Goal: Obtain resource: Obtain resource

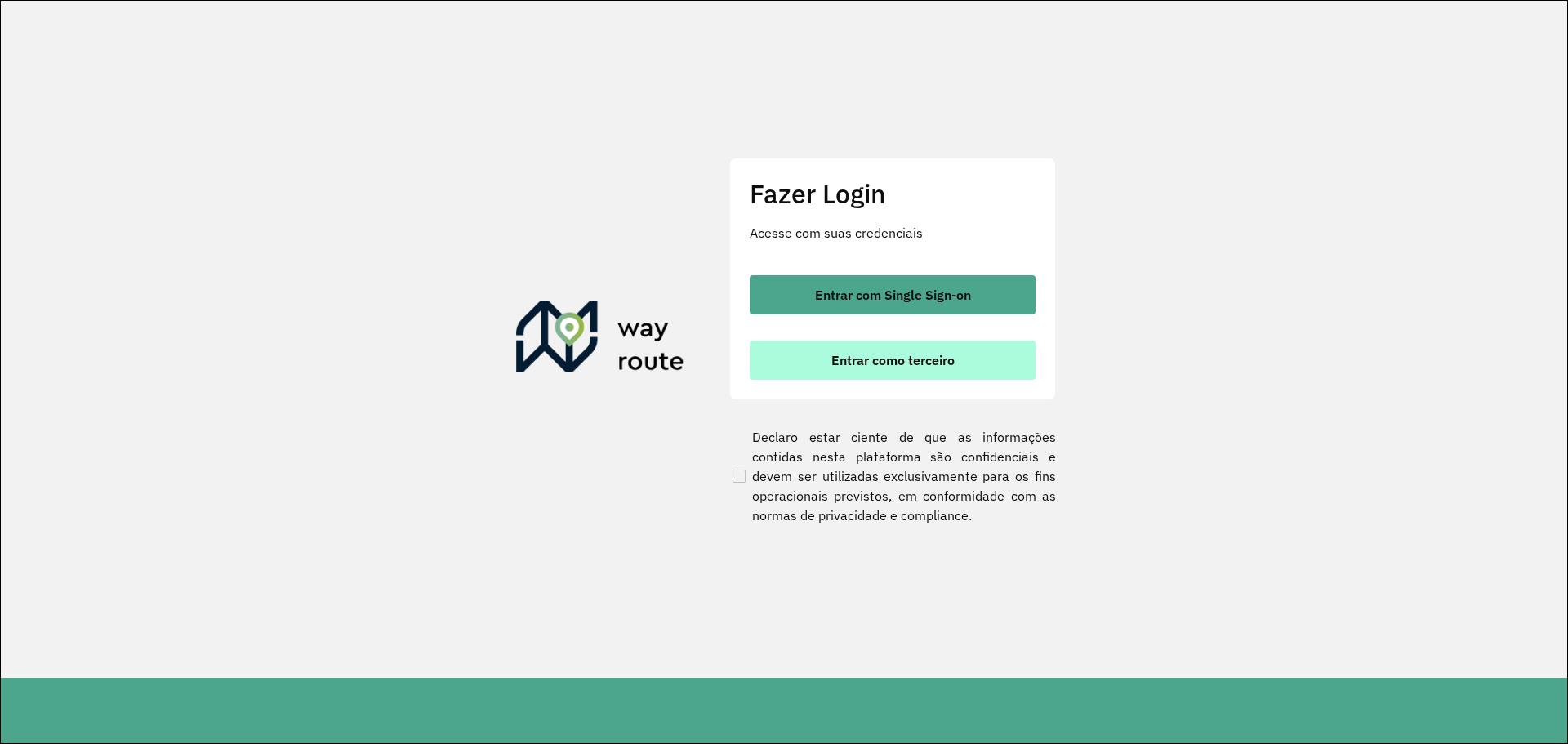
click at [957, 376] on button "Entrar como terceiro" at bounding box center [892, 360] width 286 height 39
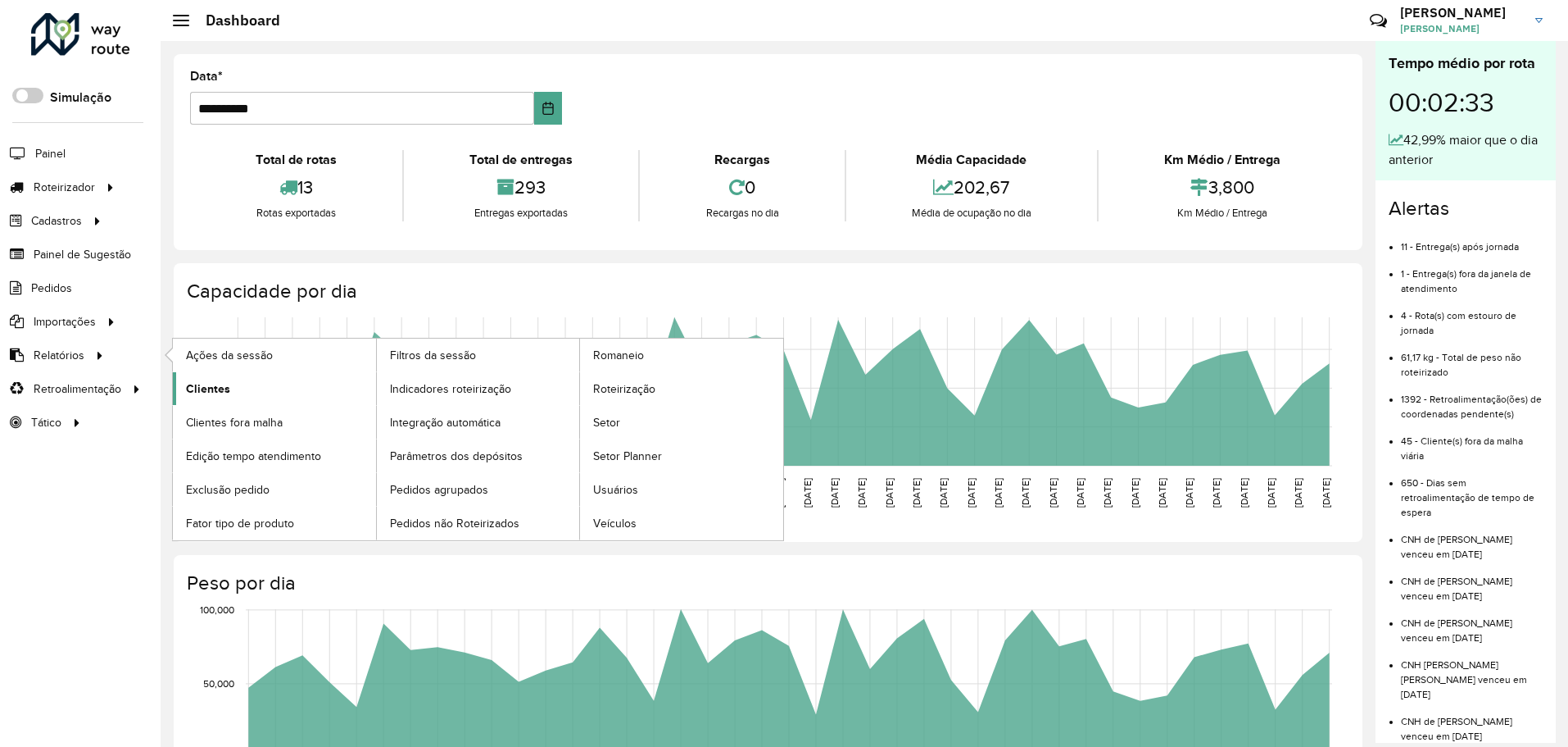
click at [252, 387] on link "Clientes" at bounding box center [274, 388] width 203 height 33
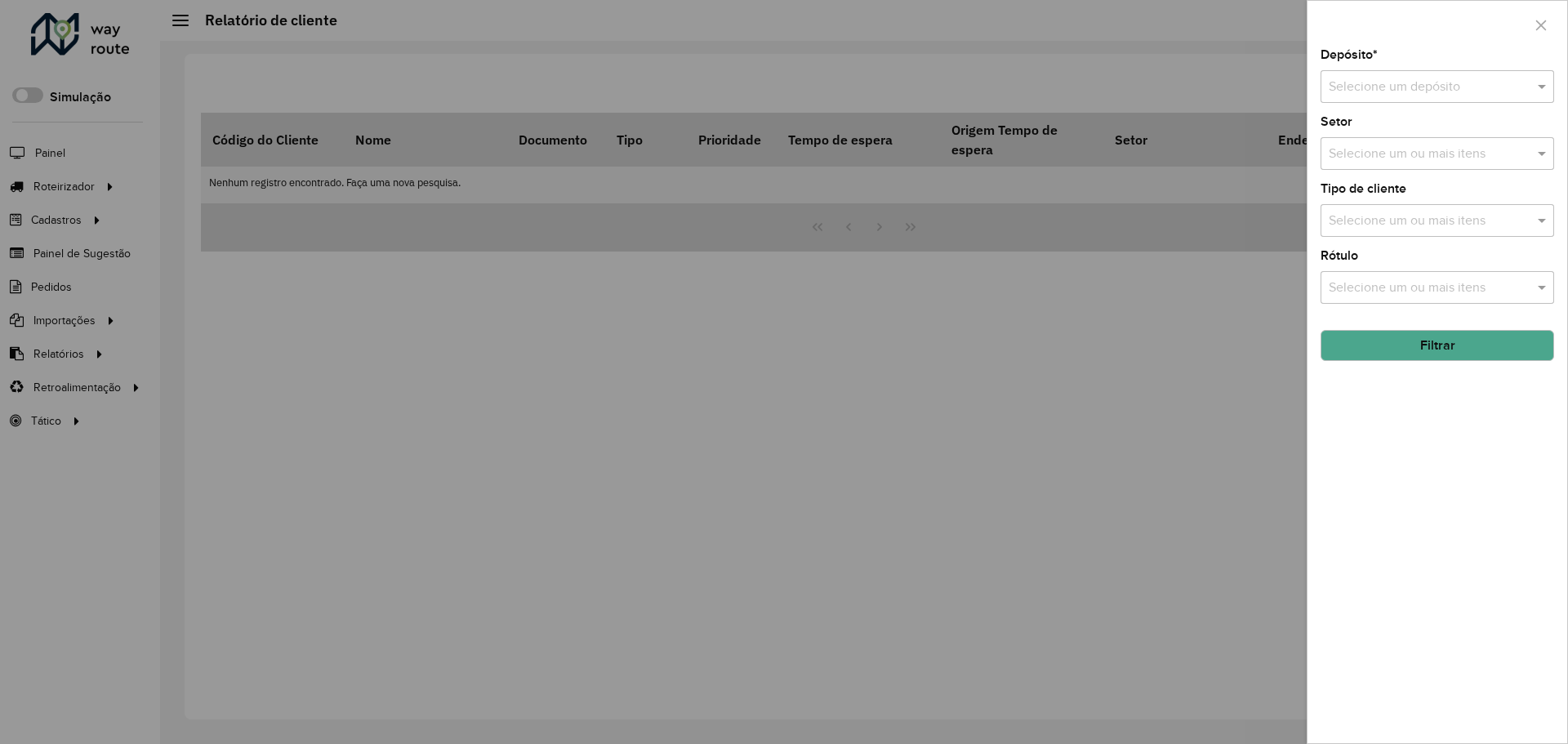
click at [1461, 75] on div "Selecione um depósito" at bounding box center [1437, 87] width 234 height 33
click at [1429, 135] on div "Ouribram" at bounding box center [1437, 134] width 232 height 28
click at [1432, 333] on button "Filtrar" at bounding box center [1437, 345] width 234 height 31
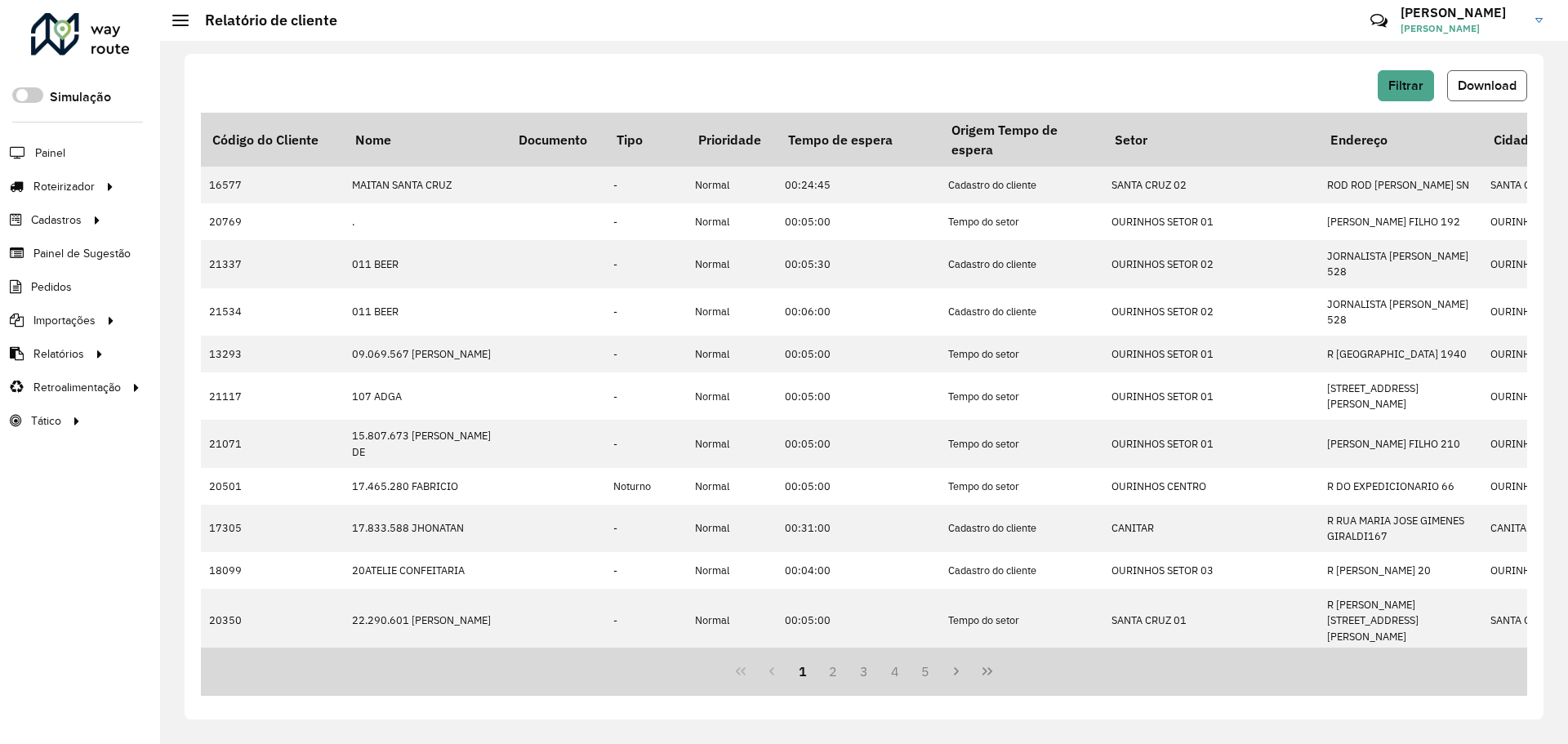
click at [1512, 86] on span "Download" at bounding box center [1487, 85] width 59 height 14
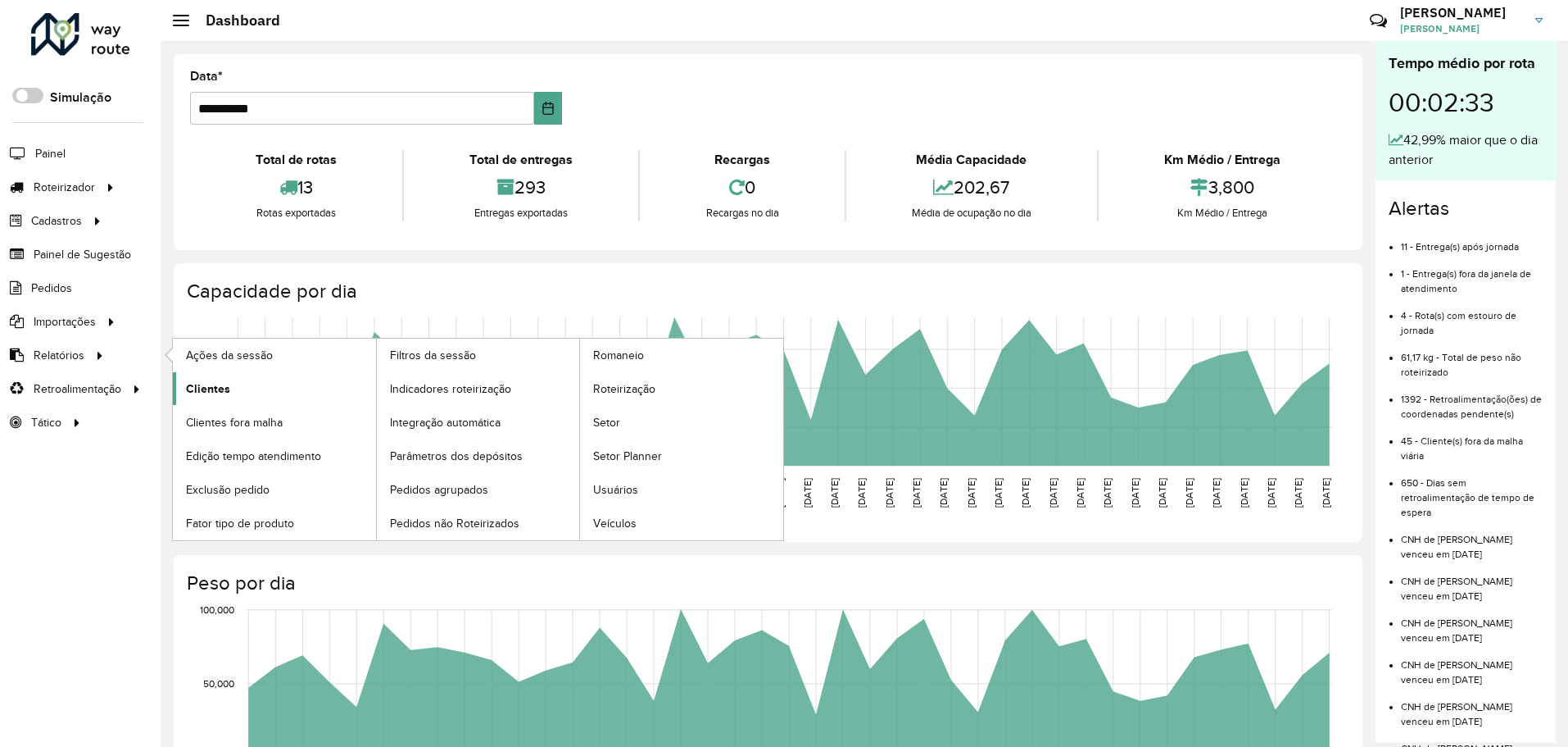
click at [194, 374] on link "Clientes" at bounding box center [274, 388] width 203 height 33
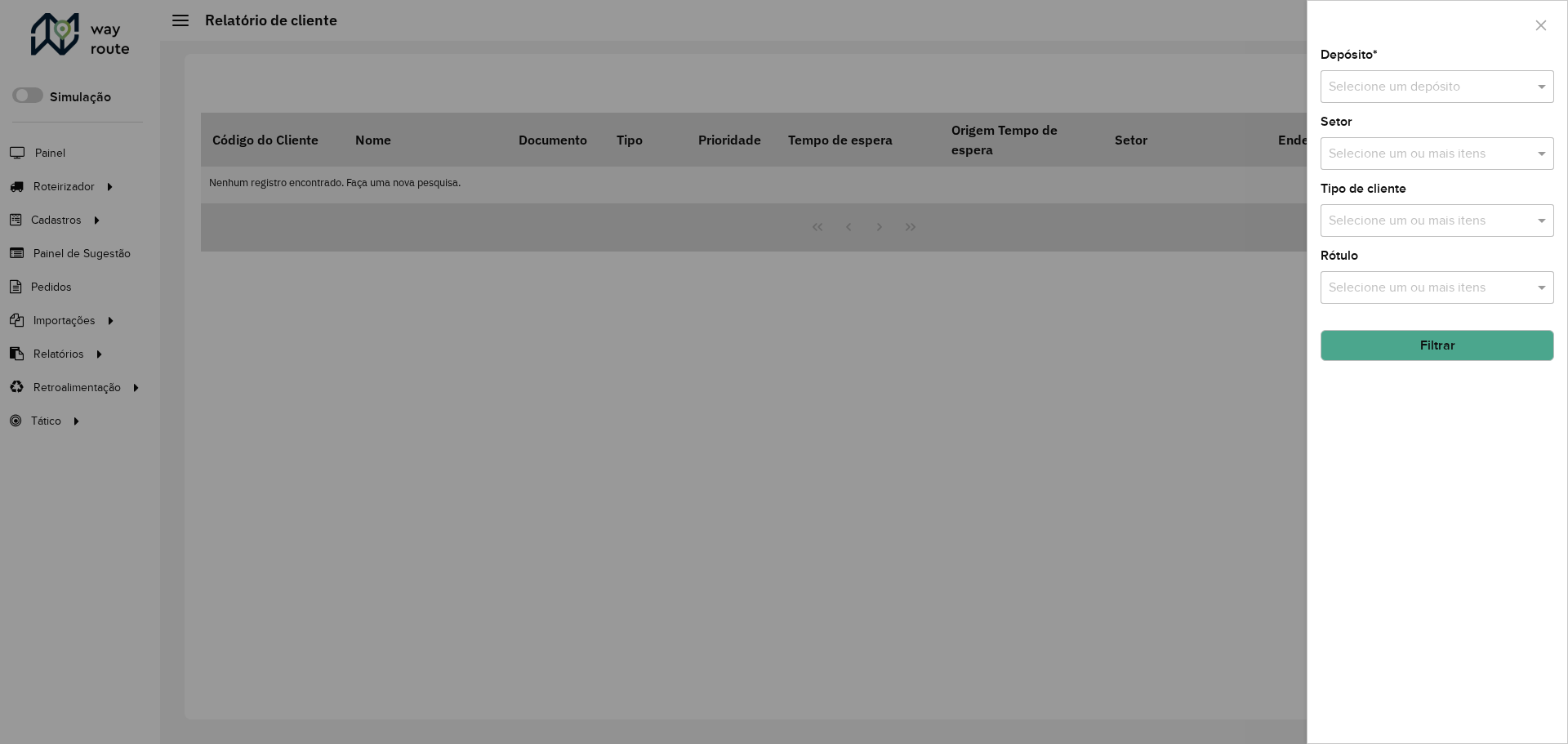
click at [1448, 79] on input "text" at bounding box center [1420, 88] width 184 height 20
click at [1457, 135] on div "Ouribram" at bounding box center [1437, 134] width 232 height 28
click at [1455, 343] on button "Filtrar" at bounding box center [1437, 345] width 234 height 31
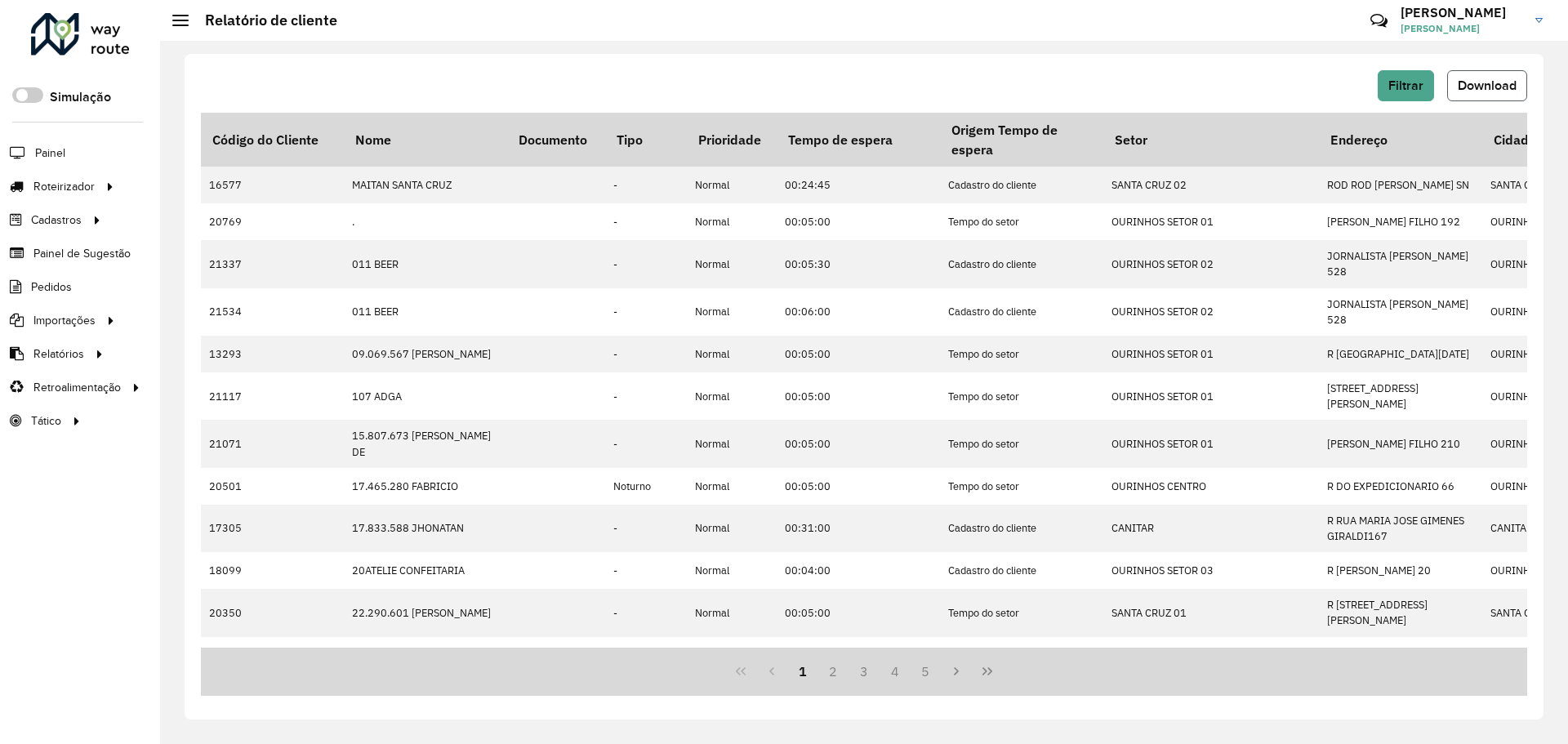
click at [1507, 83] on span "Download" at bounding box center [1487, 85] width 59 height 14
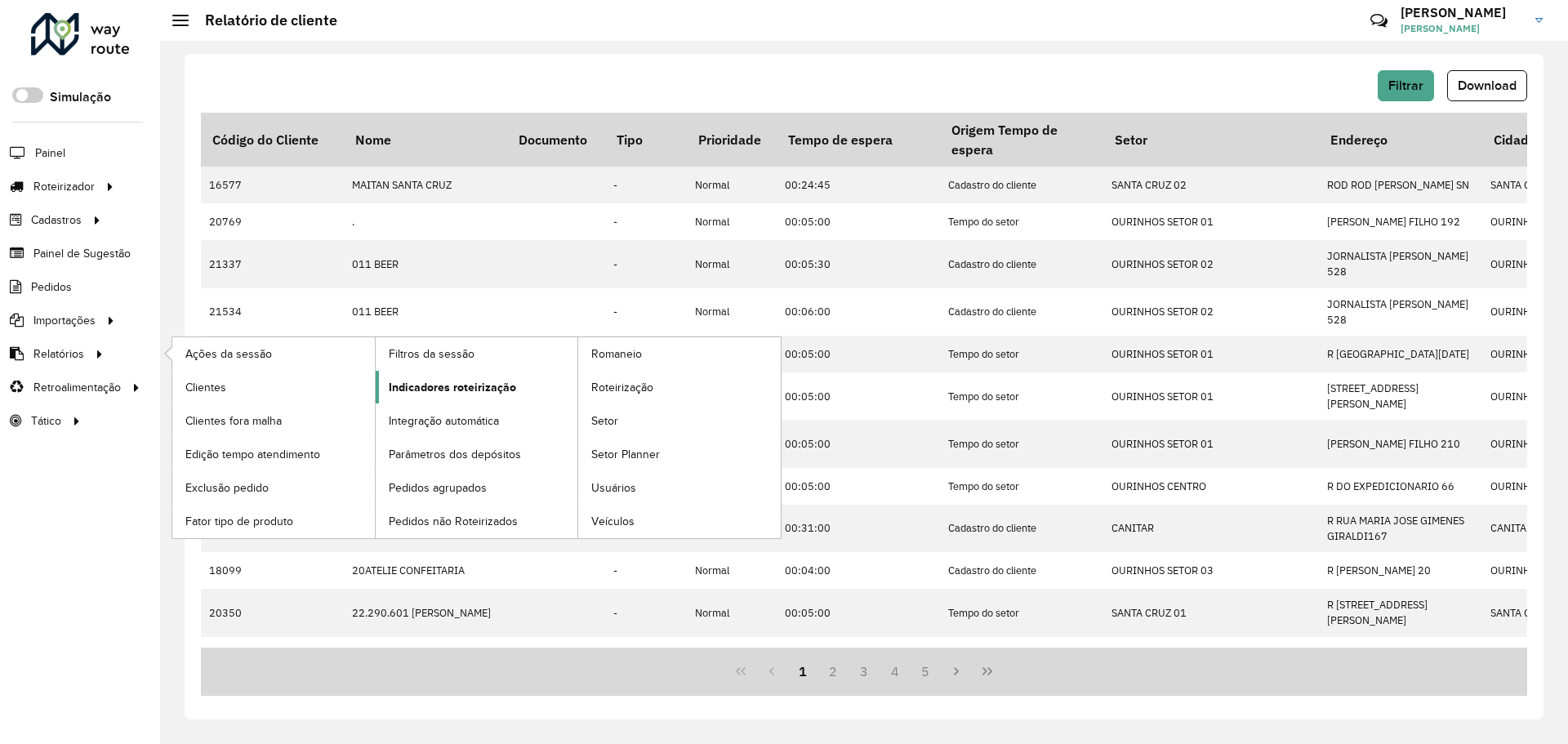
click at [435, 386] on span "Indicadores roteirização" at bounding box center [452, 387] width 127 height 17
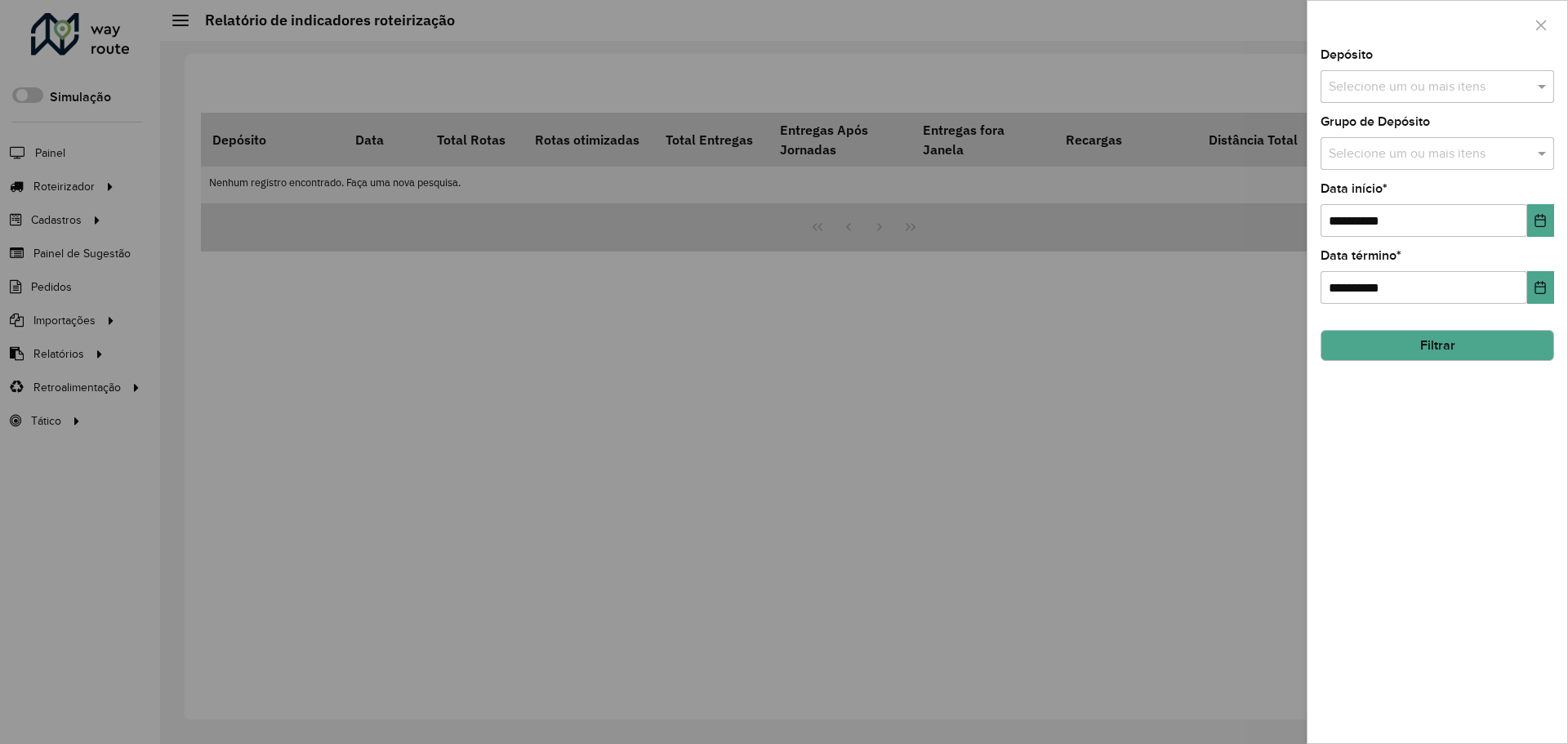
click at [1391, 84] on input "text" at bounding box center [1429, 88] width 209 height 20
click at [1392, 175] on div "Ouribram" at bounding box center [1437, 168] width 232 height 28
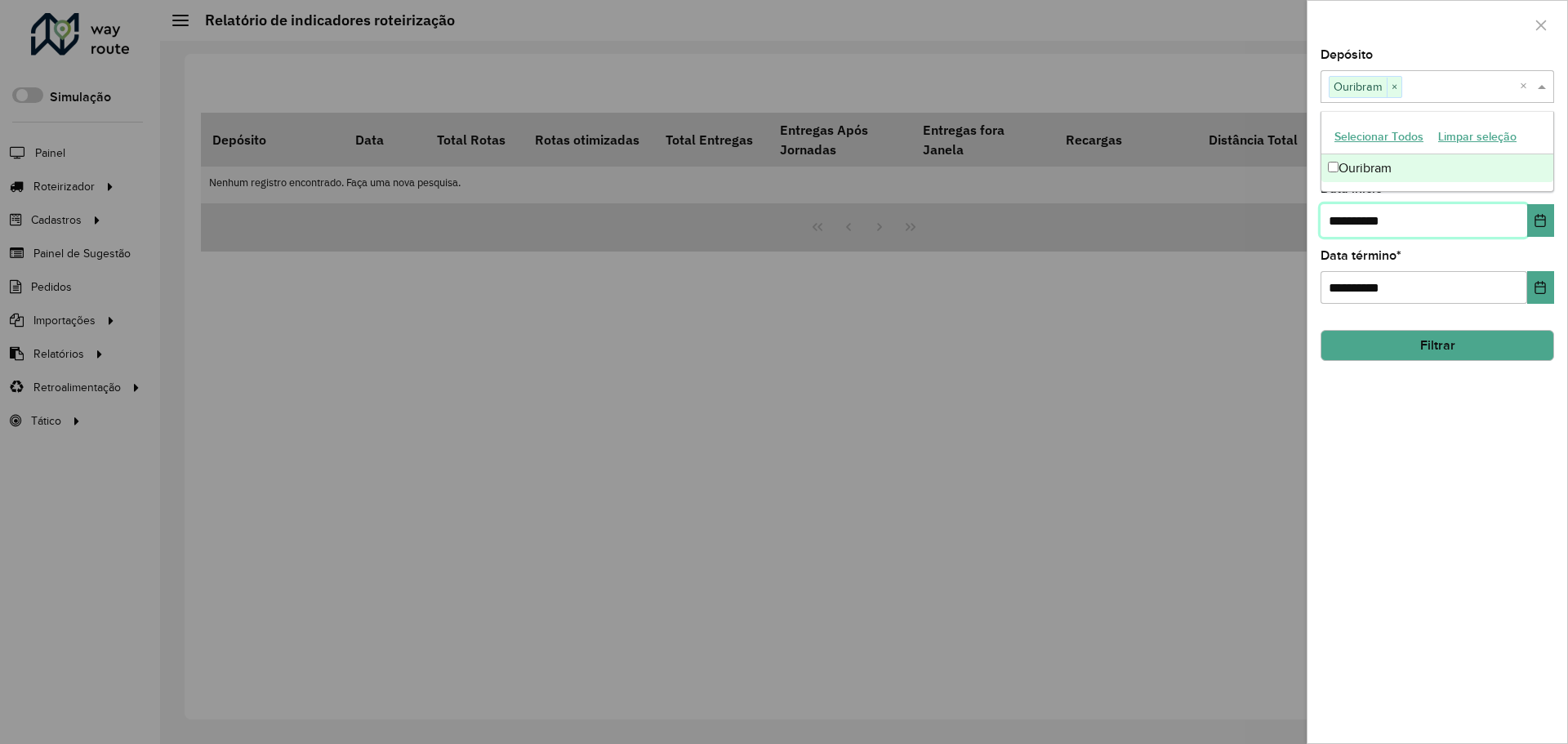
drag, startPoint x: 1433, startPoint y: 217, endPoint x: 1310, endPoint y: 238, distance: 124.8
click at [1310, 238] on div "**********" at bounding box center [1437, 396] width 260 height 694
type input "**********"
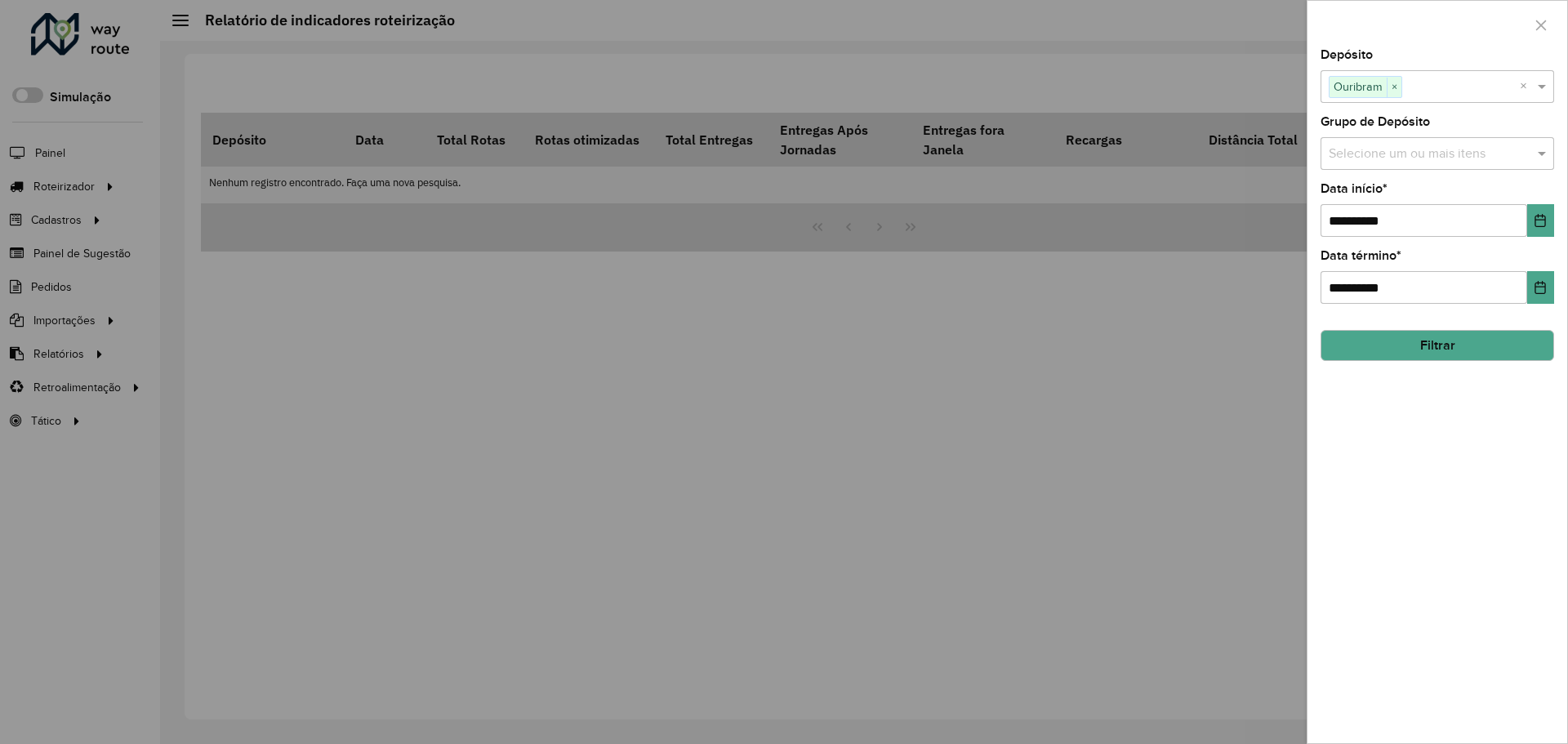
click at [1435, 348] on button "Filtrar" at bounding box center [1437, 345] width 234 height 31
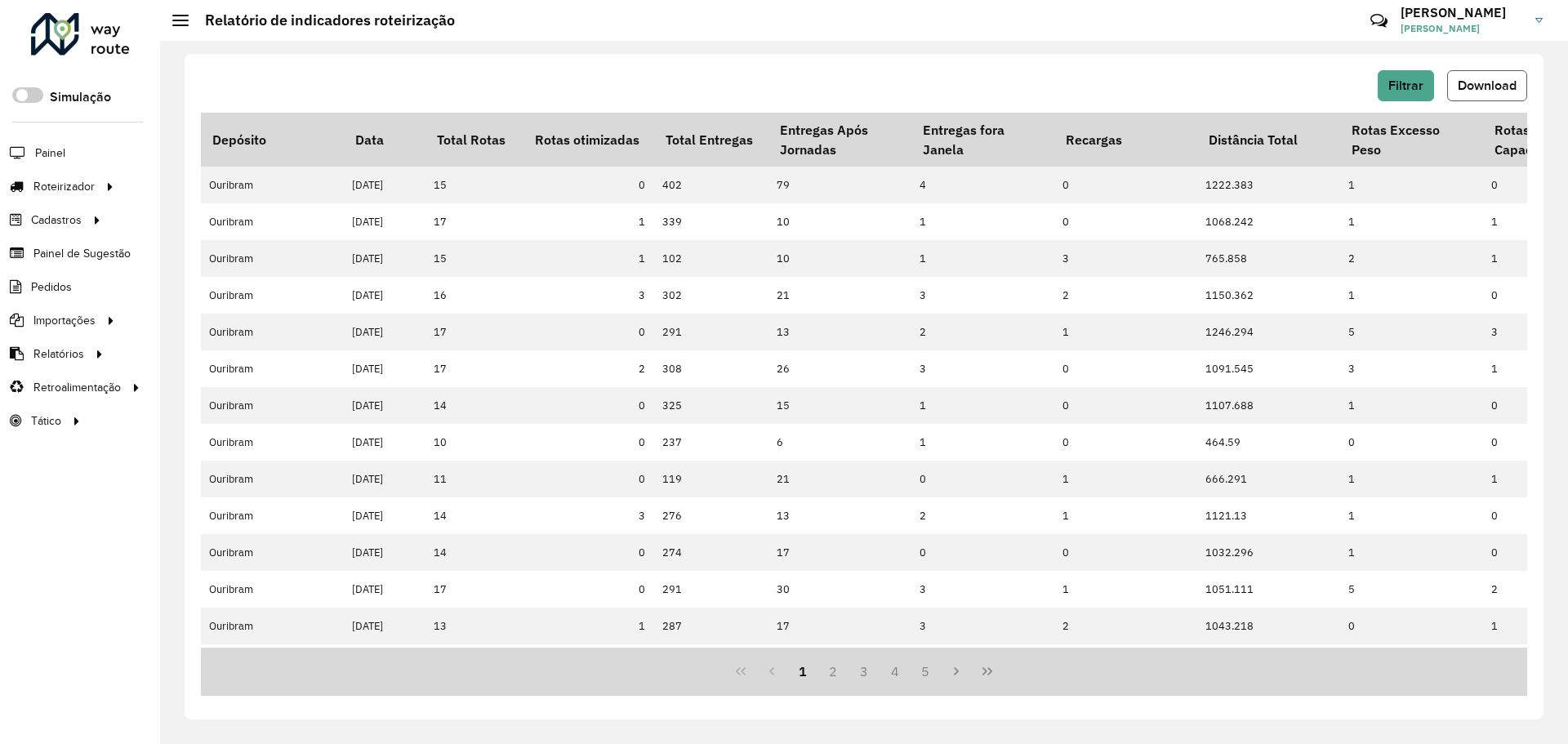
click at [1473, 81] on span "Download" at bounding box center [1487, 85] width 59 height 14
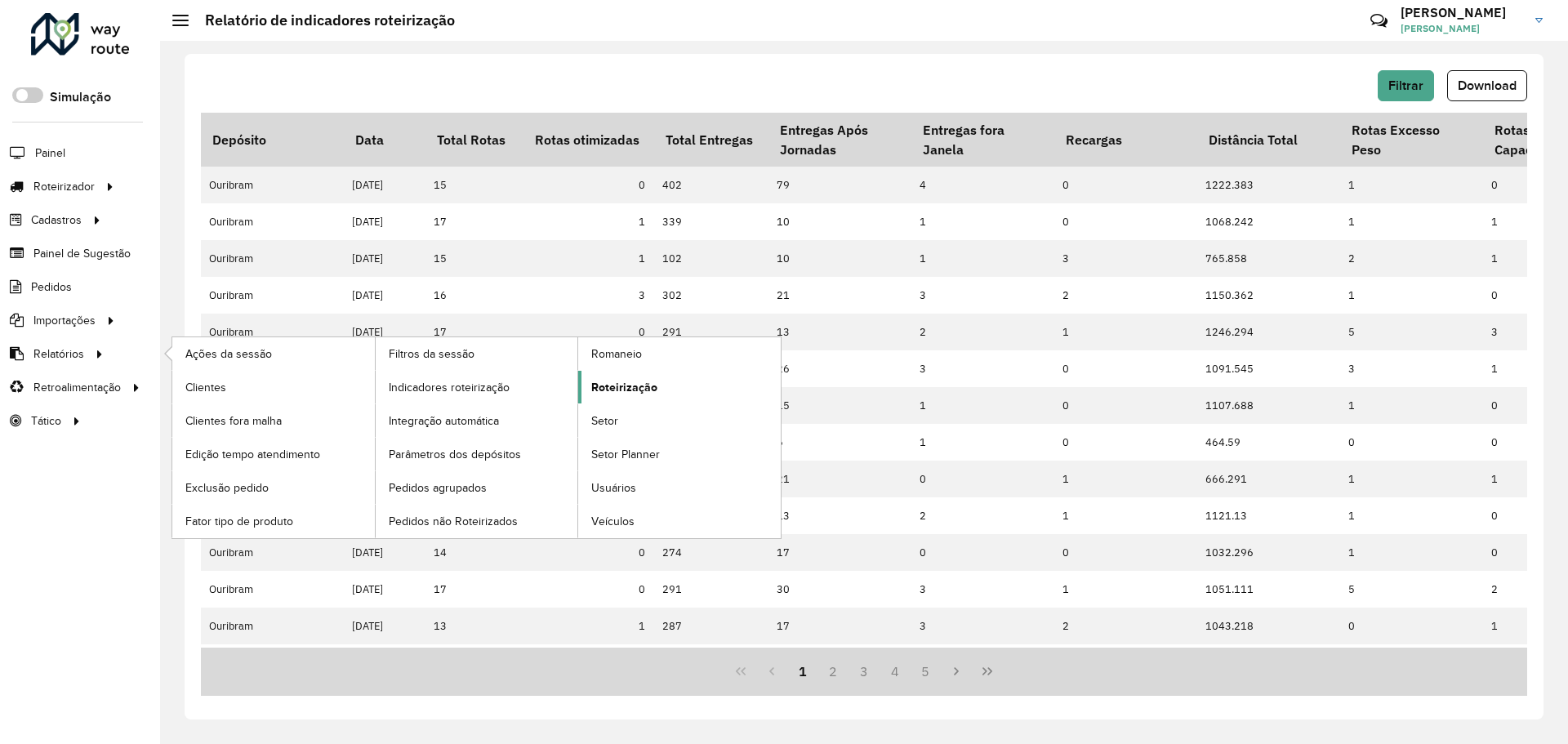
click at [636, 383] on span "Roteirização" at bounding box center [624, 387] width 66 height 17
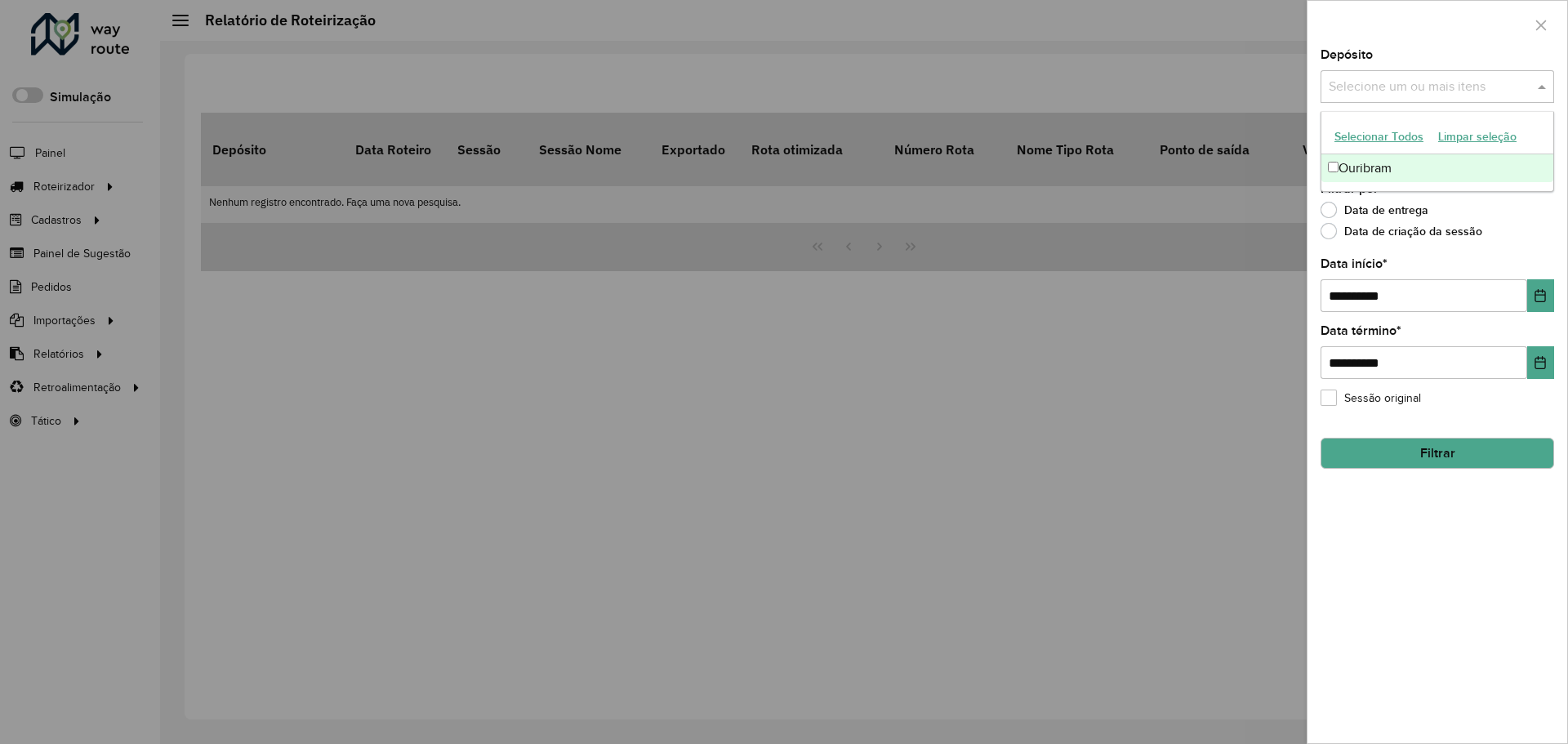
click at [1374, 76] on div "Selecione um ou mais itens" at bounding box center [1437, 87] width 234 height 33
click at [1411, 156] on div "Ouribram" at bounding box center [1437, 168] width 232 height 28
drag, startPoint x: 1436, startPoint y: 300, endPoint x: 1261, endPoint y: 316, distance: 175.7
click at [1261, 316] on body "Aguarde... Pop-up bloqueado! Seu navegador bloqueou automáticamente a abertura …" at bounding box center [784, 372] width 1568 height 744
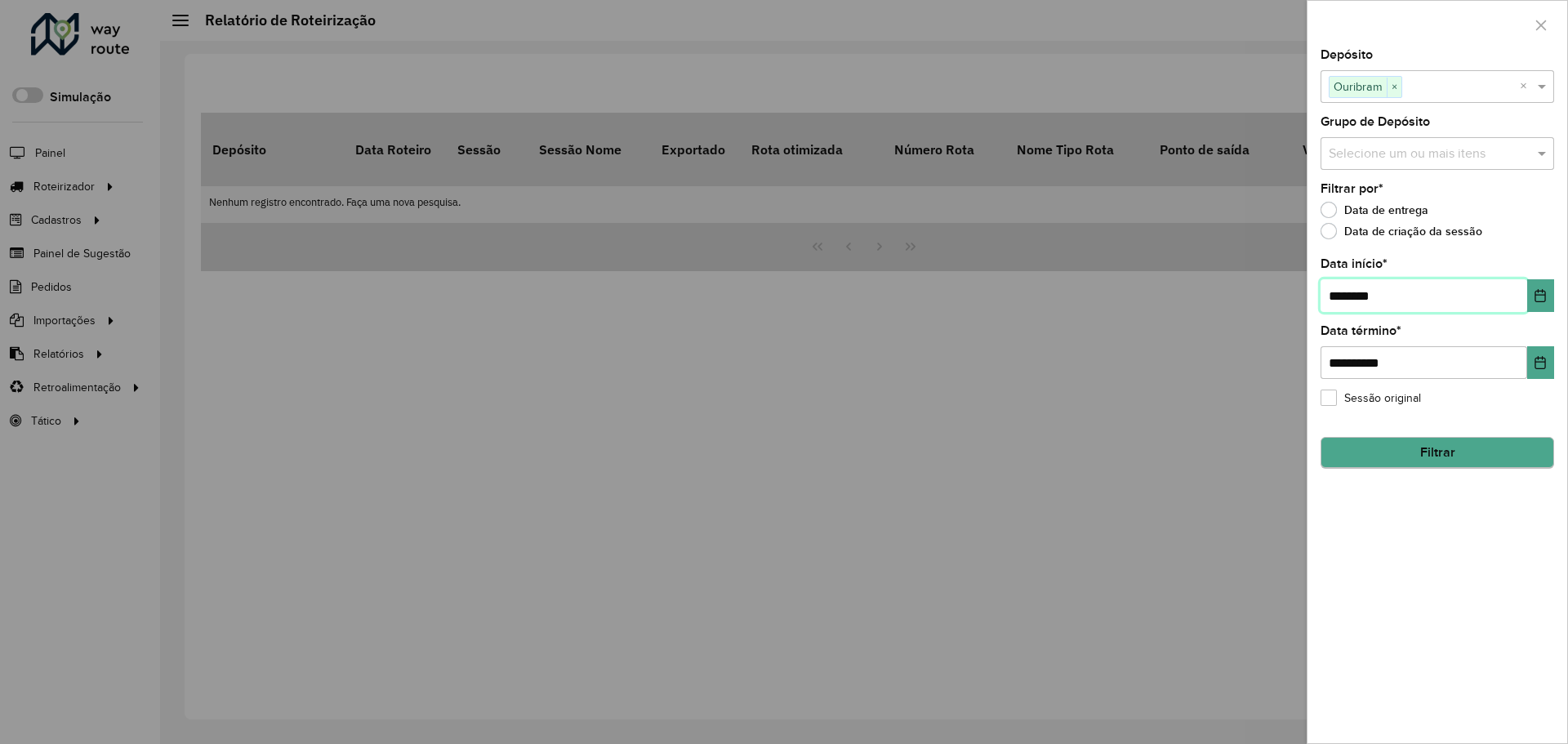
type input "**********"
click at [1434, 451] on button "Filtrar" at bounding box center [1437, 453] width 234 height 31
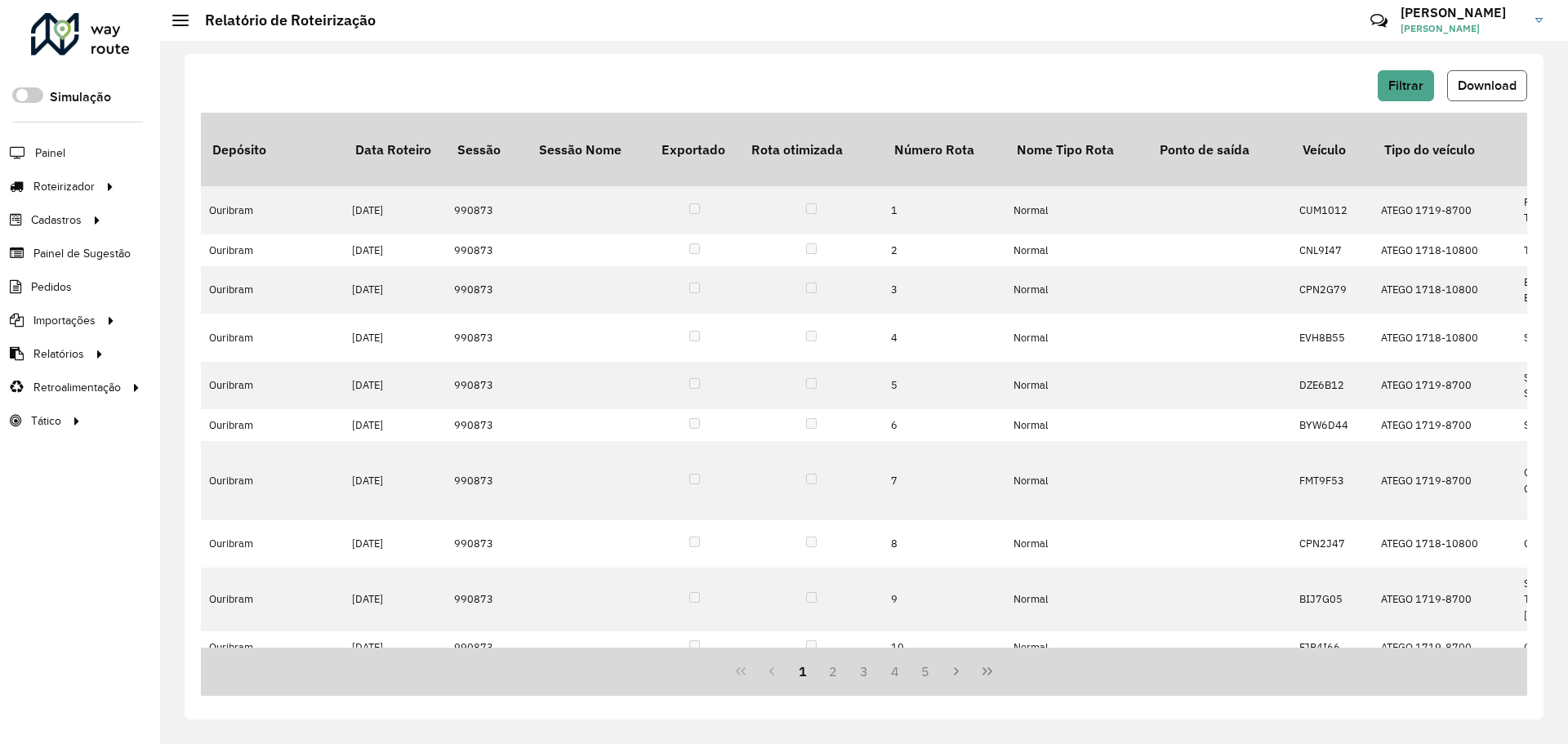
click at [1507, 83] on span "Download" at bounding box center [1487, 85] width 59 height 14
click at [52, 279] on span "Pedidos" at bounding box center [52, 287] width 43 height 17
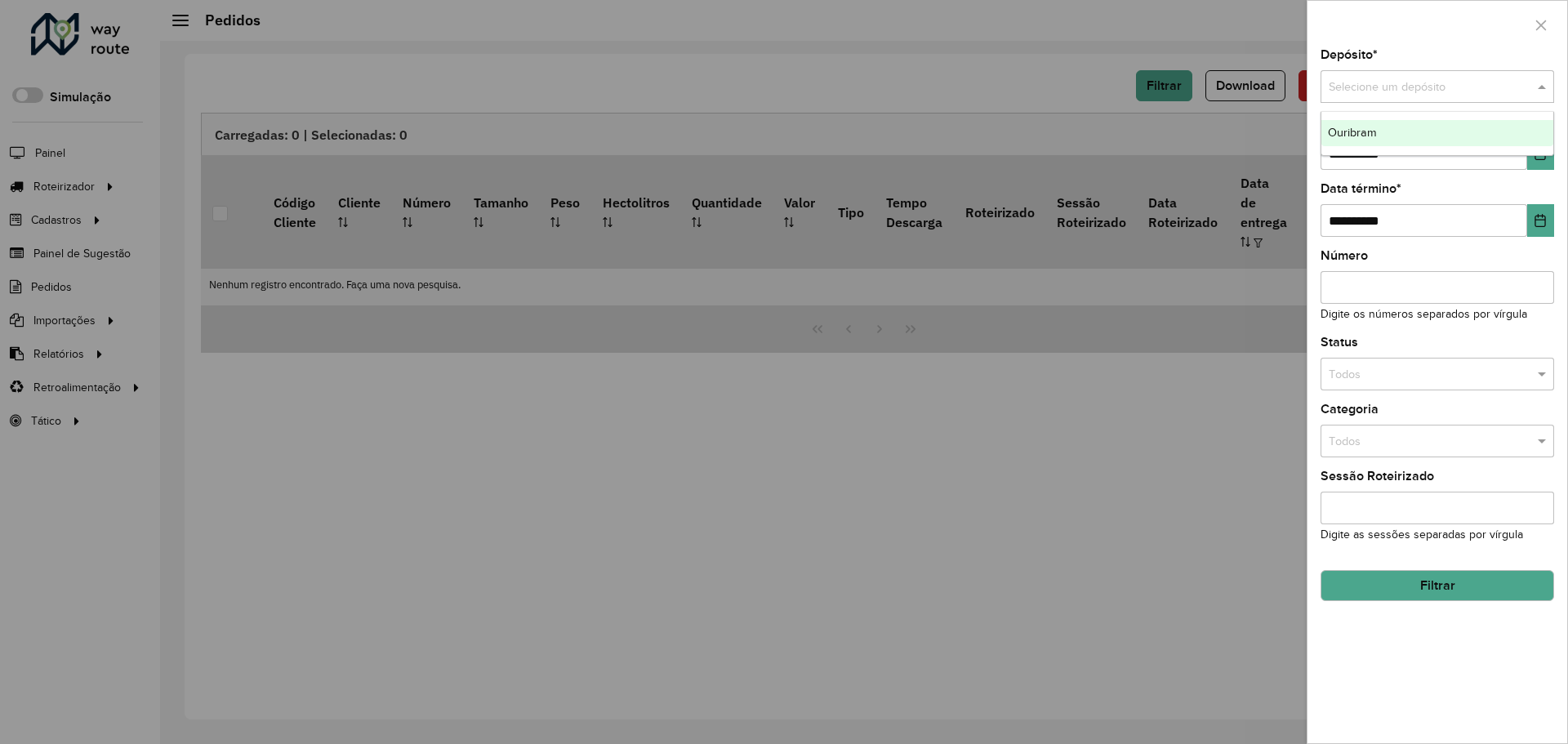
click at [1350, 84] on input "text" at bounding box center [1420, 88] width 184 height 18
click at [1380, 148] on ng-dropdown-panel "Ouribram" at bounding box center [1437, 133] width 234 height 45
click at [1389, 142] on div "Ouribram" at bounding box center [1437, 133] width 232 height 26
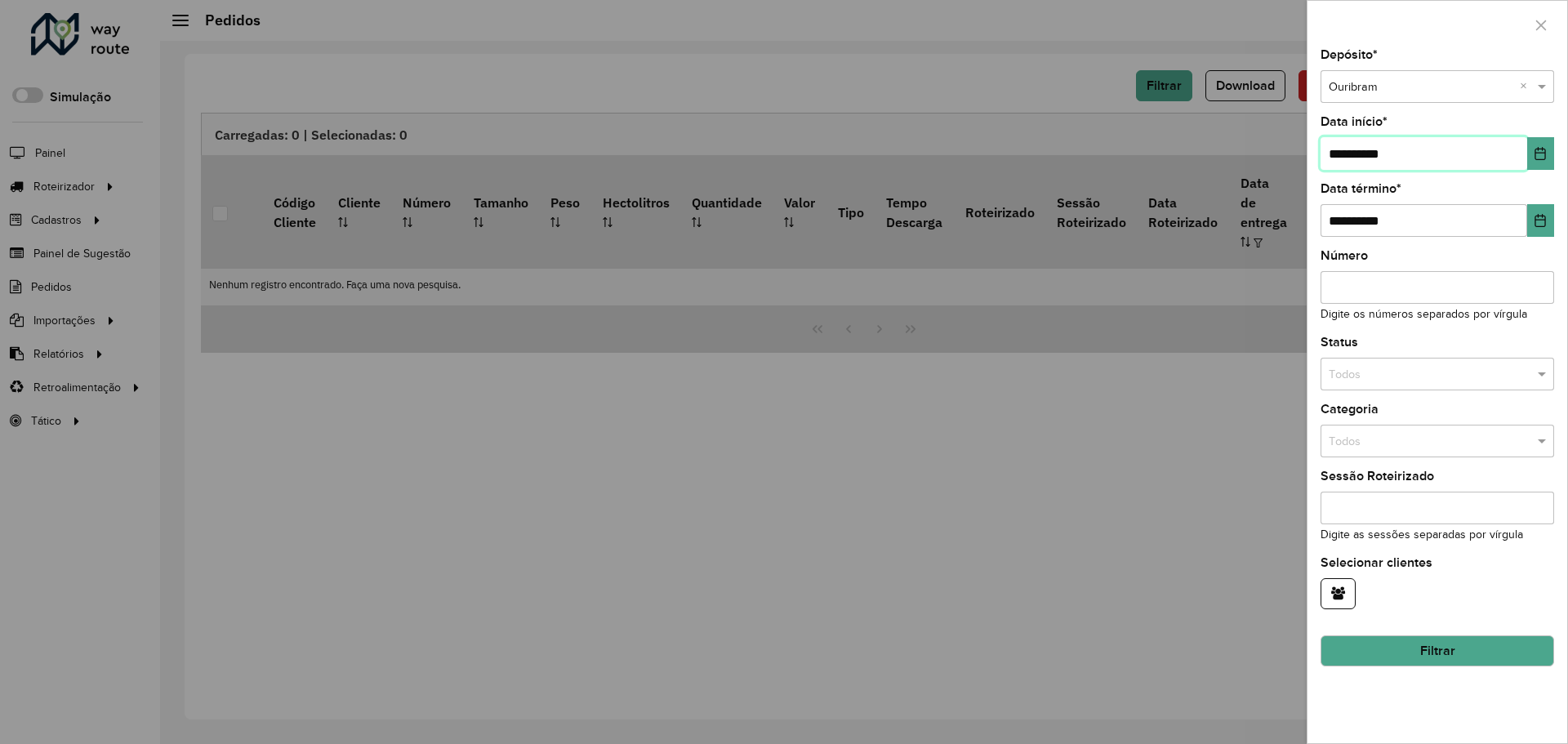
drag, startPoint x: 1431, startPoint y: 145, endPoint x: 1300, endPoint y: 159, distance: 131.7
click at [1300, 159] on body "Aguarde... Pop-up bloqueado! Seu navegador bloqueou automáticamente a abertura …" at bounding box center [784, 372] width 1568 height 744
type input "**********"
click at [1533, 642] on button "Filtrar" at bounding box center [1437, 651] width 234 height 31
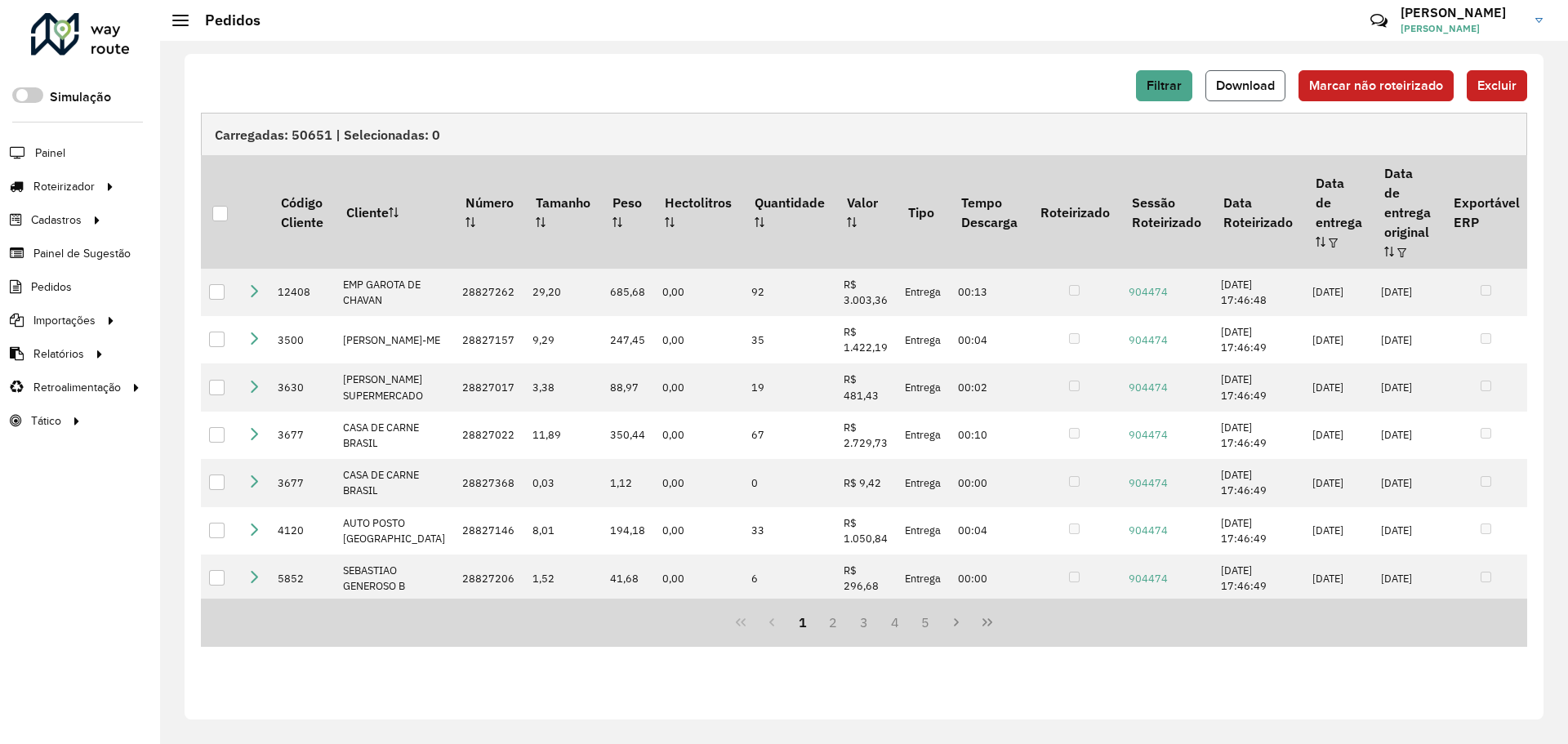
click at [1253, 78] on button "Download" at bounding box center [1245, 86] width 80 height 31
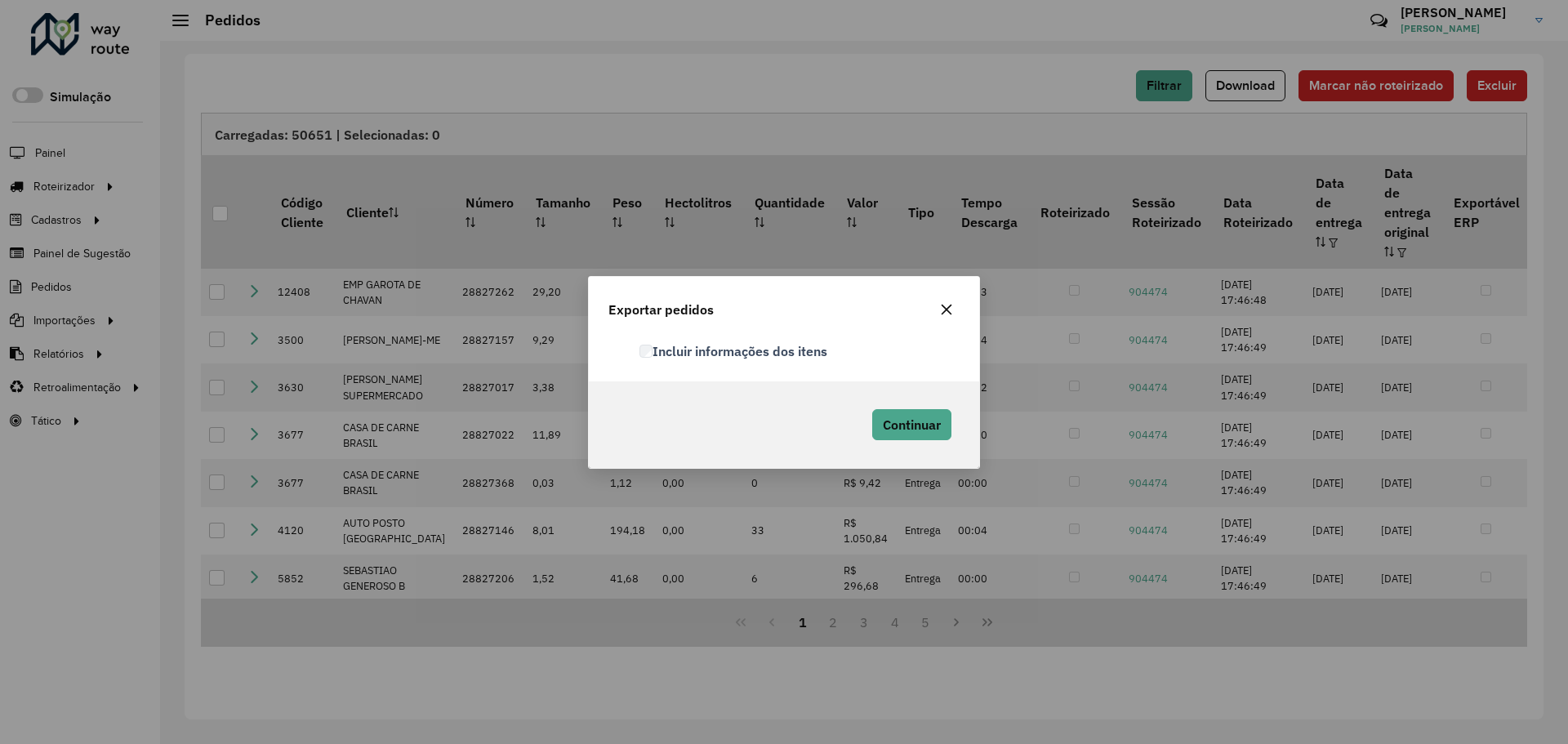
click at [819, 345] on label "Incluir informações dos itens" at bounding box center [733, 351] width 188 height 20
click at [898, 427] on span "Continuar" at bounding box center [911, 424] width 58 height 16
